Goal: Task Accomplishment & Management: Use online tool/utility

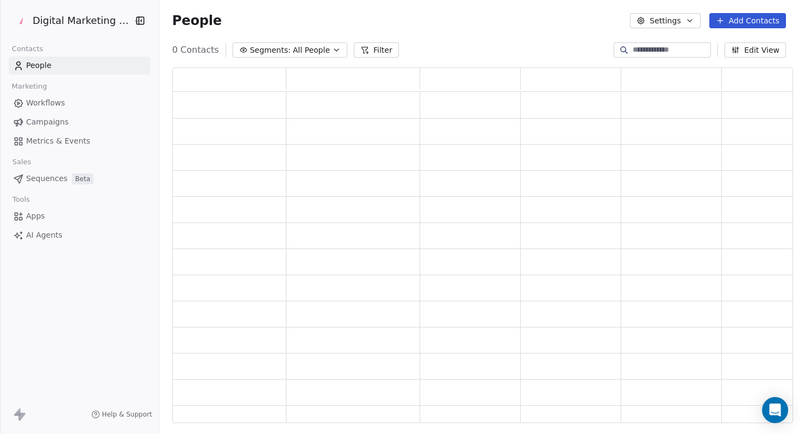
scroll to position [355, 621]
click at [45, 120] on span "Campaigns" at bounding box center [47, 121] width 42 height 11
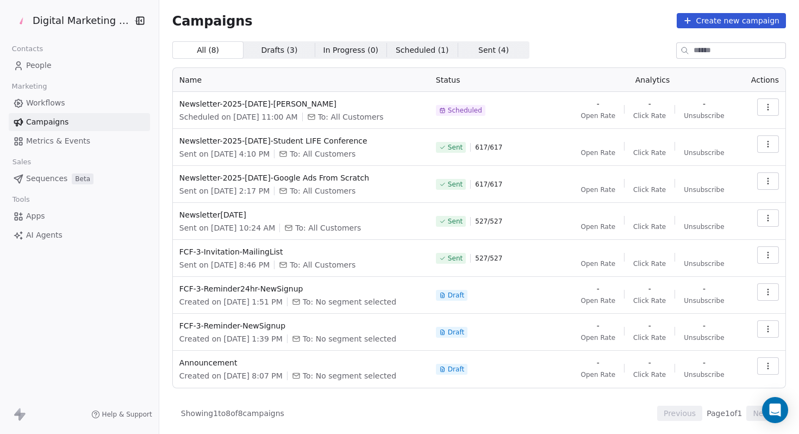
click at [489, 43] on span "Sent ( 4 ) Sent ( 4 )" at bounding box center [493, 49] width 71 height 17
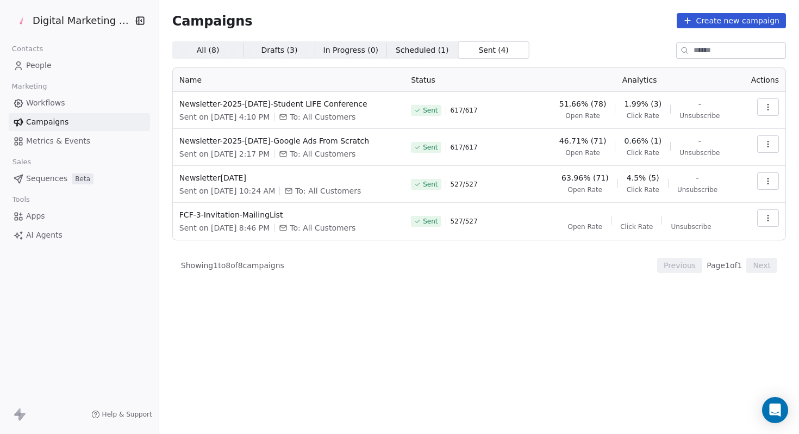
click at [402, 40] on div "Campaigns Create new campaign All ( 8 ) All ( 8 ) Drafts ( 3 ) Drafts ( 3 ) In …" at bounding box center [478, 175] width 613 height 325
click at [400, 48] on span "Scheduled ( 1 )" at bounding box center [422, 50] width 53 height 11
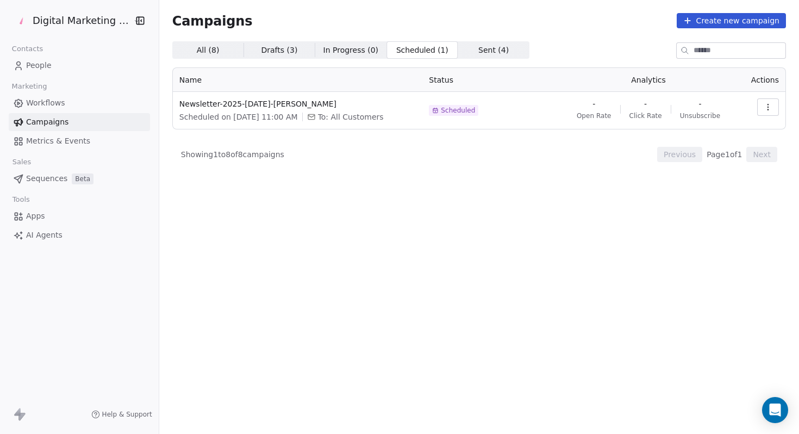
click at [489, 49] on span "Sent ( 4 )" at bounding box center [493, 50] width 30 height 11
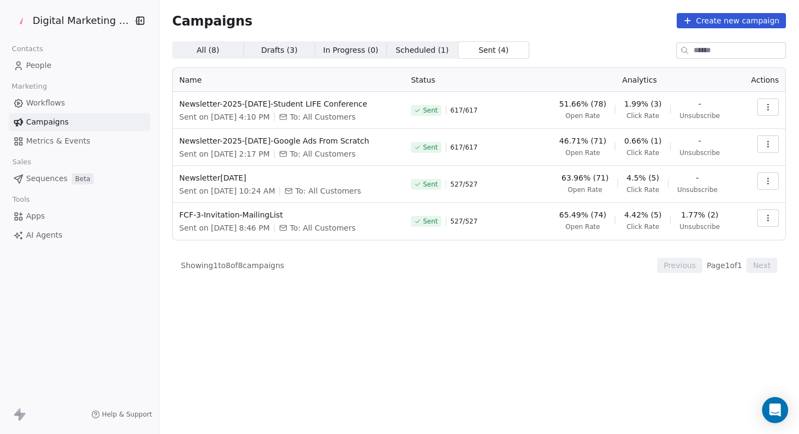
click at [410, 49] on span "Scheduled ( 1 )" at bounding box center [422, 50] width 53 height 11
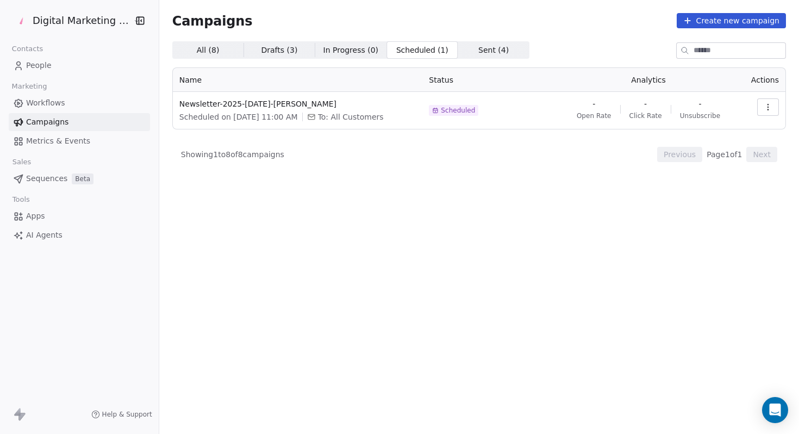
click at [478, 53] on span "Sent ( 4 )" at bounding box center [493, 50] width 30 height 11
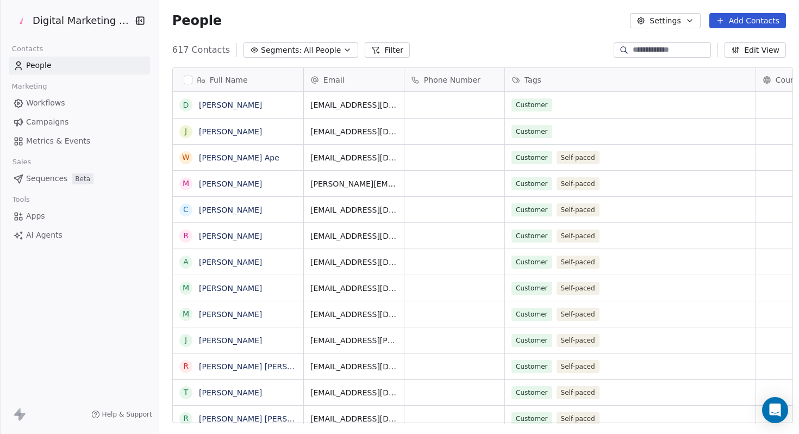
scroll to position [381, 647]
click at [73, 119] on link "Campaigns" at bounding box center [79, 122] width 141 height 18
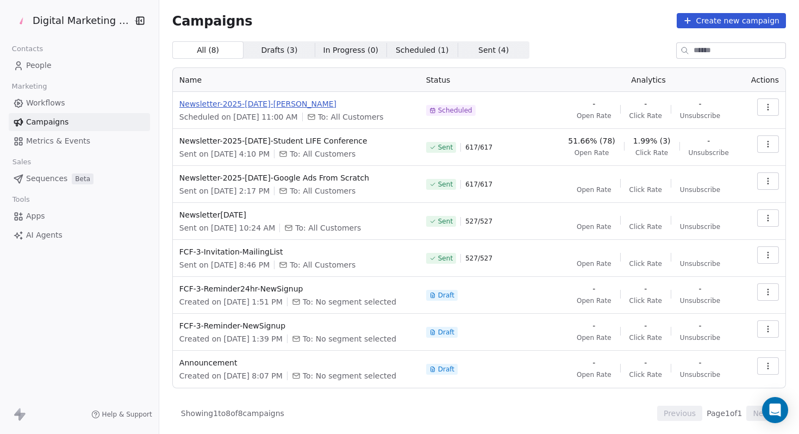
click at [303, 105] on span "Newsletter-2025-[DATE]-[PERSON_NAME]" at bounding box center [296, 103] width 234 height 11
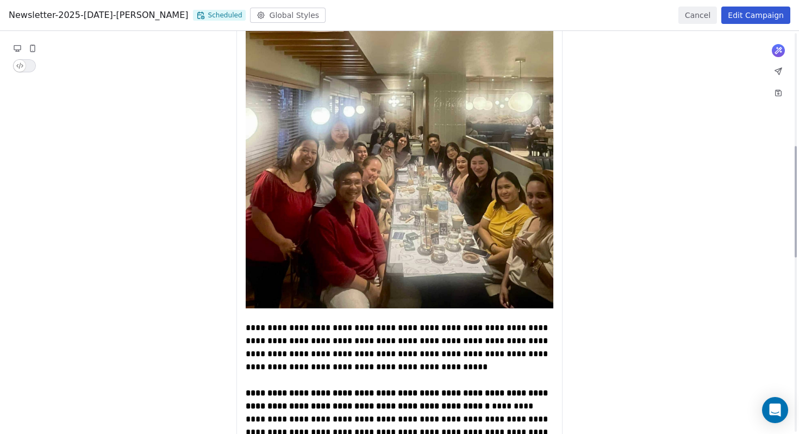
scroll to position [351, 0]
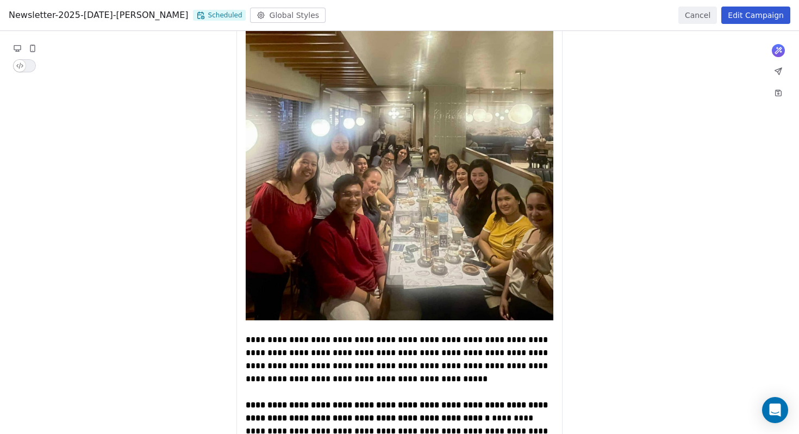
click at [693, 16] on button "Cancel" at bounding box center [697, 15] width 39 height 17
